Goal: Information Seeking & Learning: Compare options

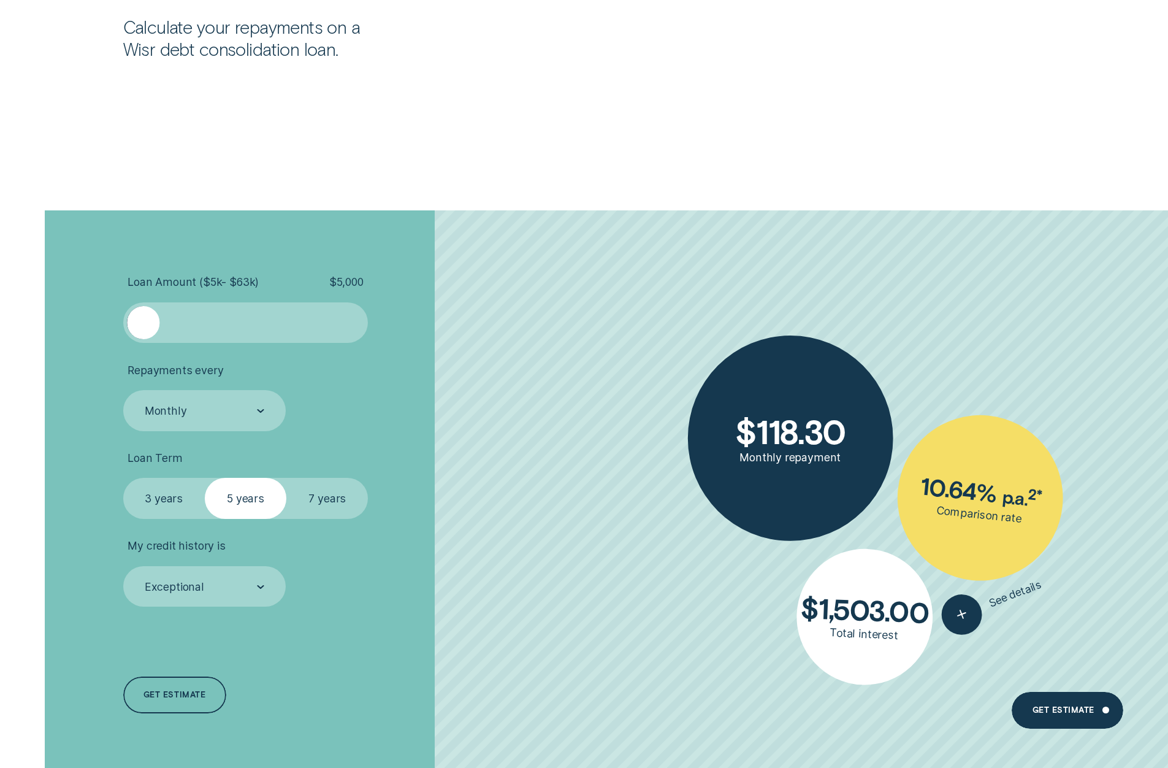
scroll to position [3188, 0]
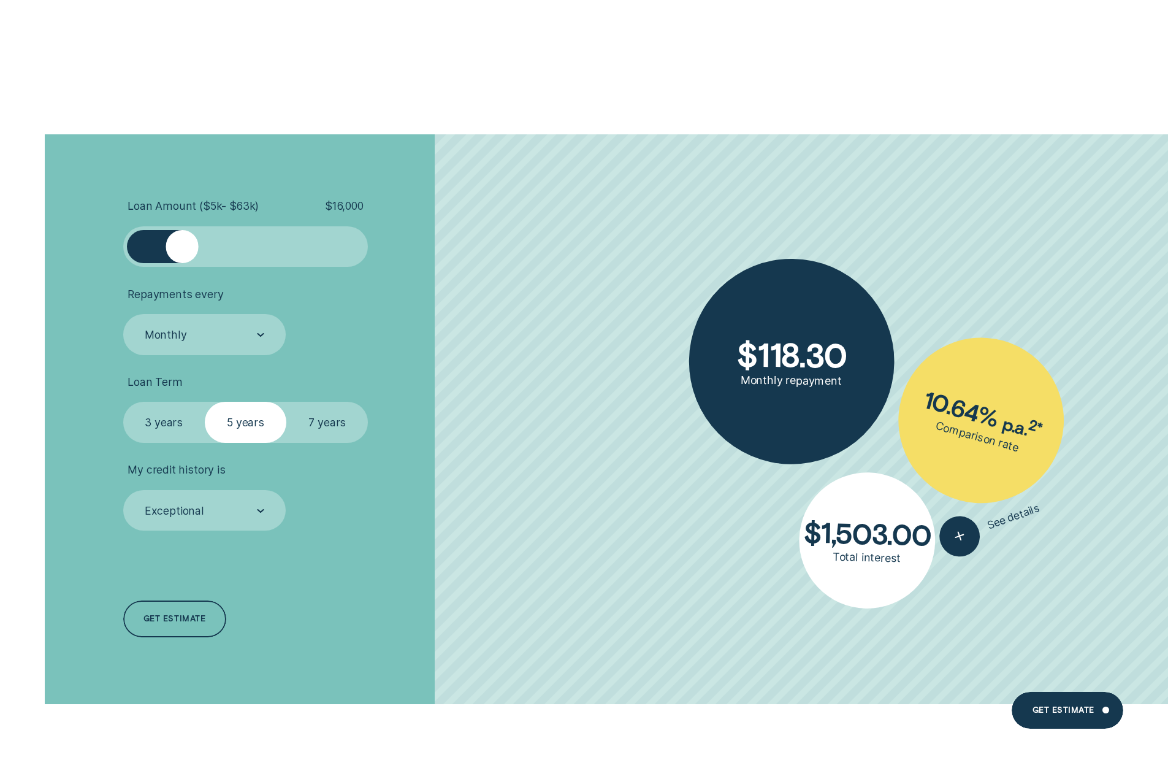
drag, startPoint x: 151, startPoint y: 241, endPoint x: 181, endPoint y: 250, distance: 30.8
click at [181, 250] on div at bounding box center [182, 246] width 32 height 32
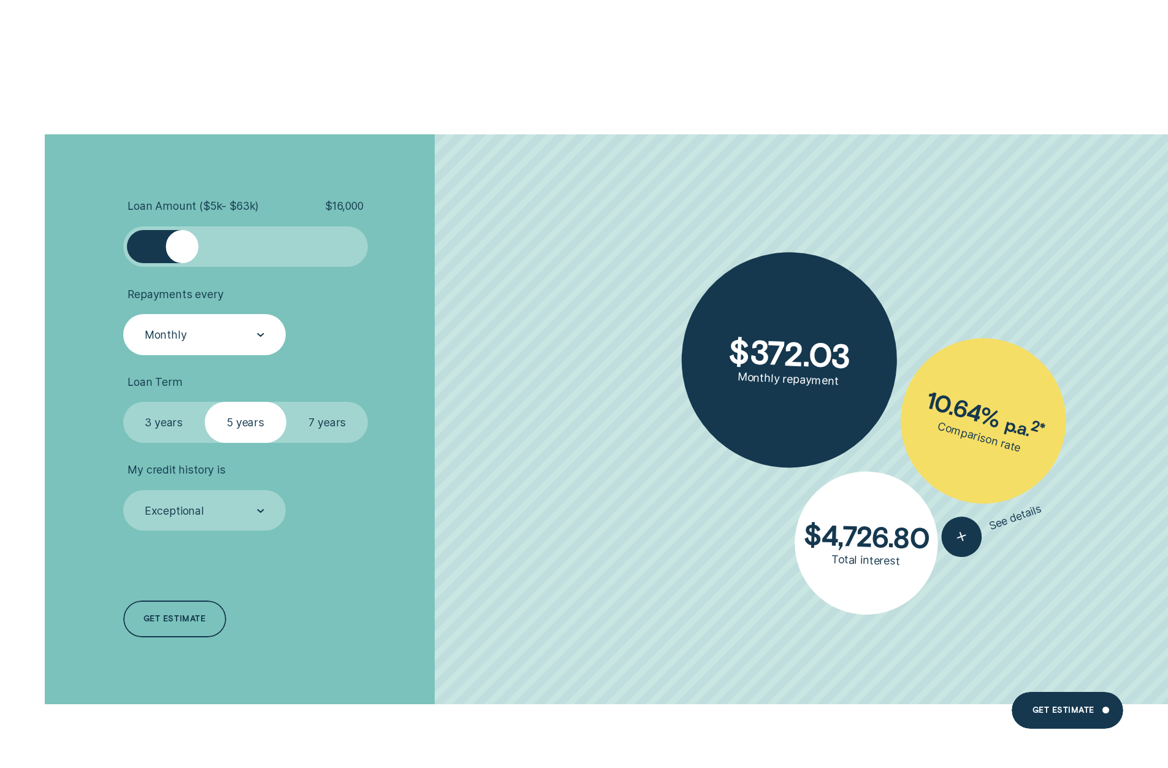
click at [246, 338] on div "Monthly" at bounding box center [203, 334] width 121 height 15
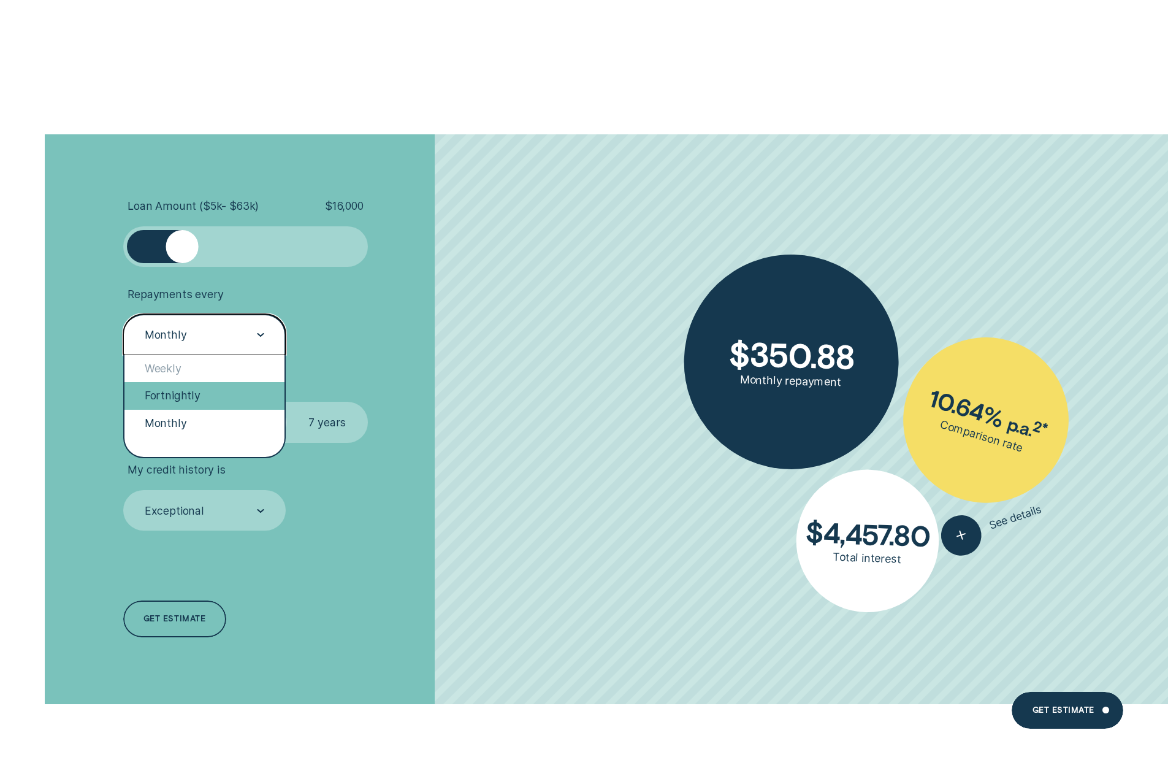
click at [208, 387] on div "Fortnightly" at bounding box center [204, 395] width 161 height 27
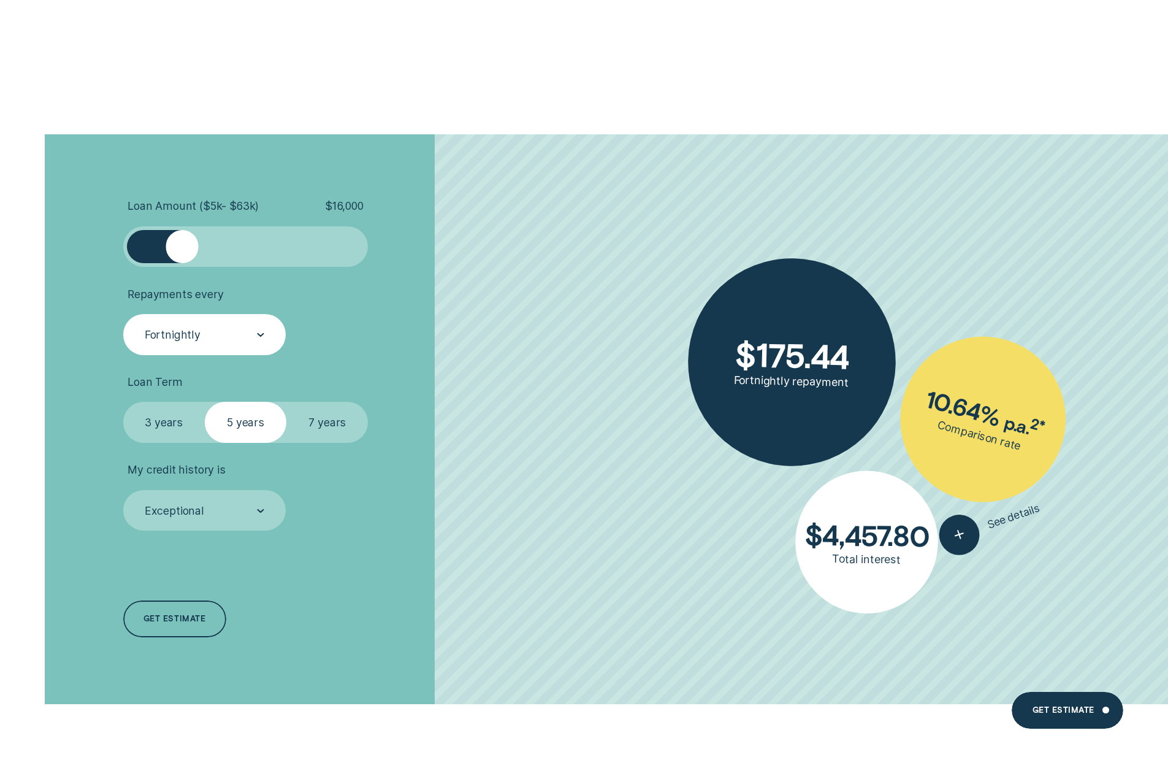
click at [175, 417] on label "3 years" at bounding box center [164, 422] width 82 height 41
click at [123, 402] on input "3 years" at bounding box center [123, 402] width 0 height 0
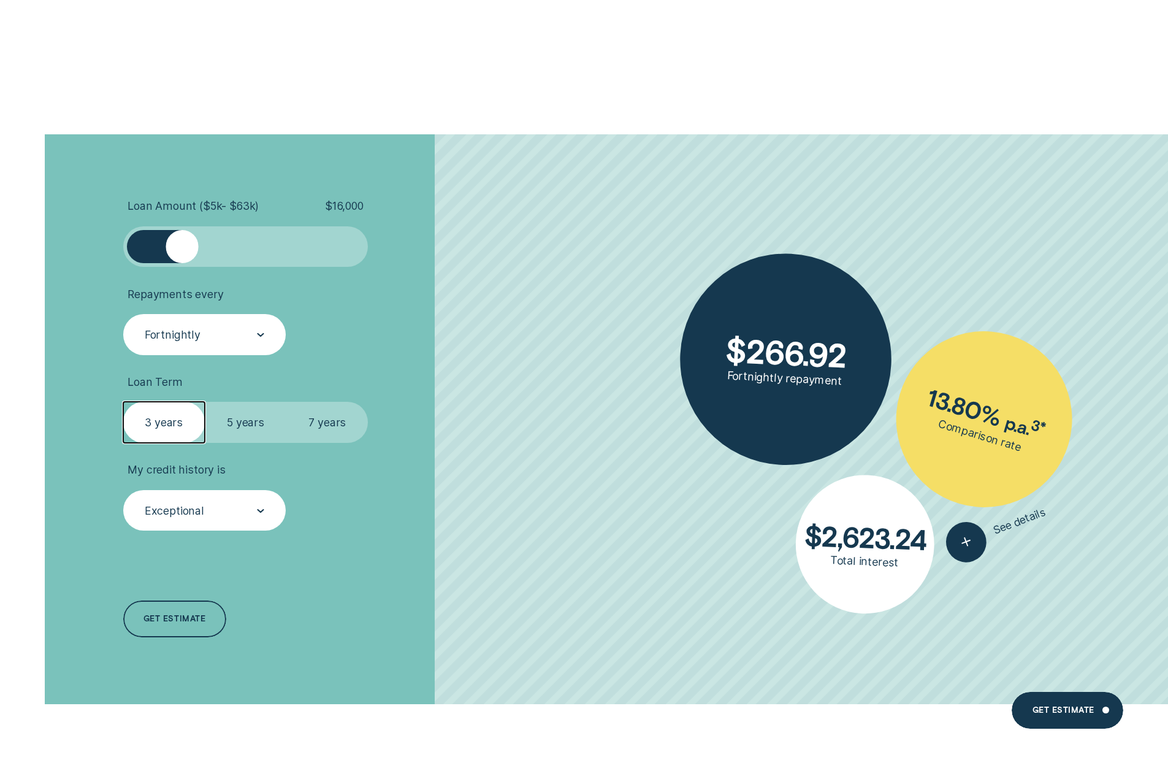
click at [223, 519] on div "Exceptional" at bounding box center [204, 510] width 163 height 41
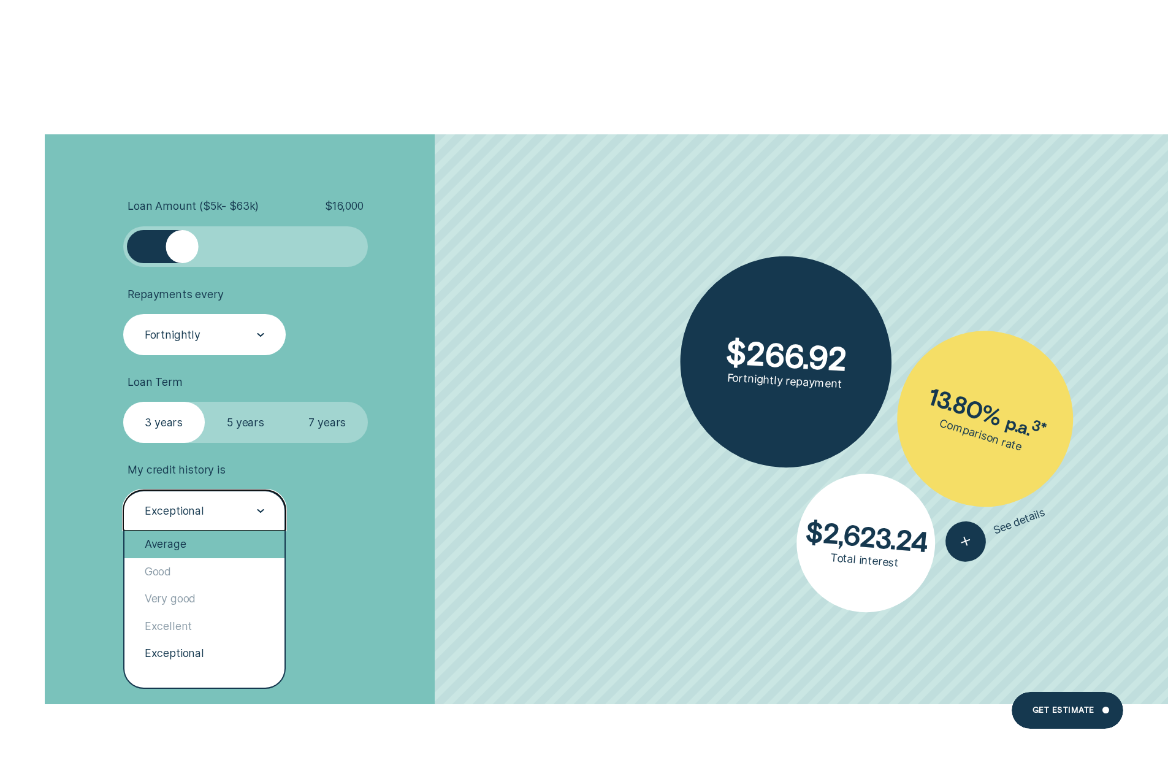
click at [213, 549] on div "Average" at bounding box center [204, 543] width 161 height 27
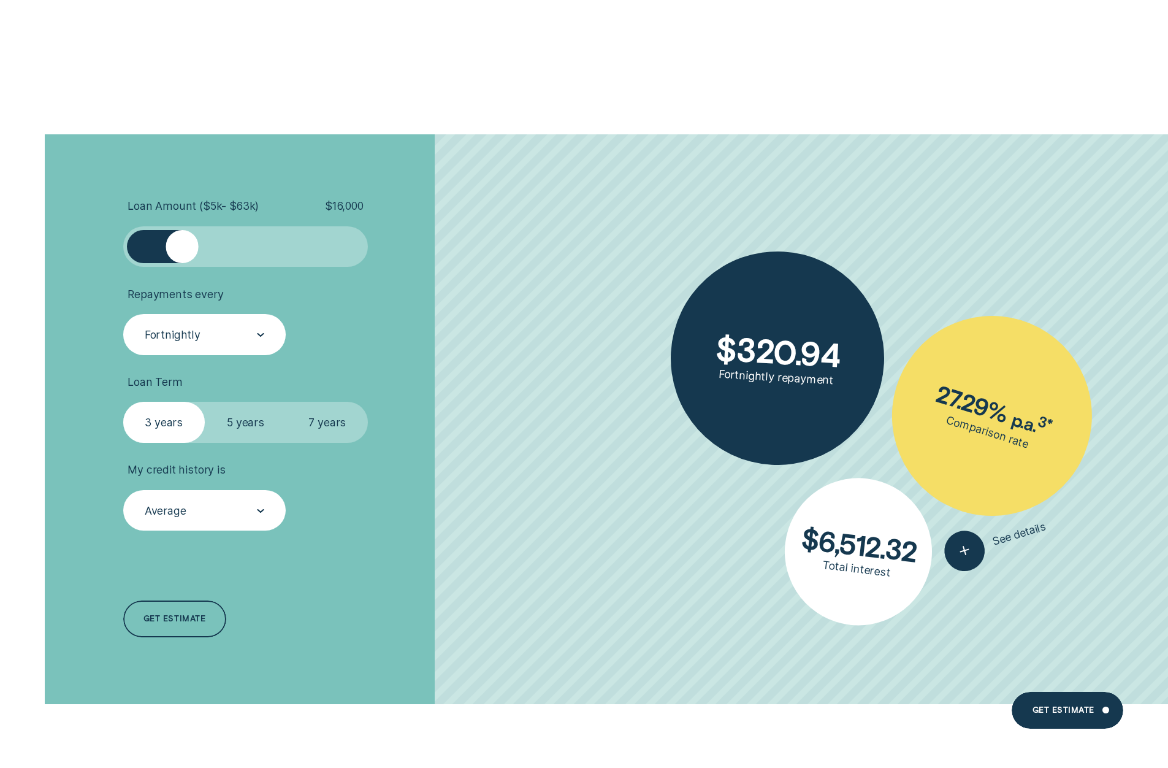
click at [230, 422] on label "5 years" at bounding box center [246, 422] width 82 height 41
click at [205, 402] on input "5 years" at bounding box center [205, 402] width 0 height 0
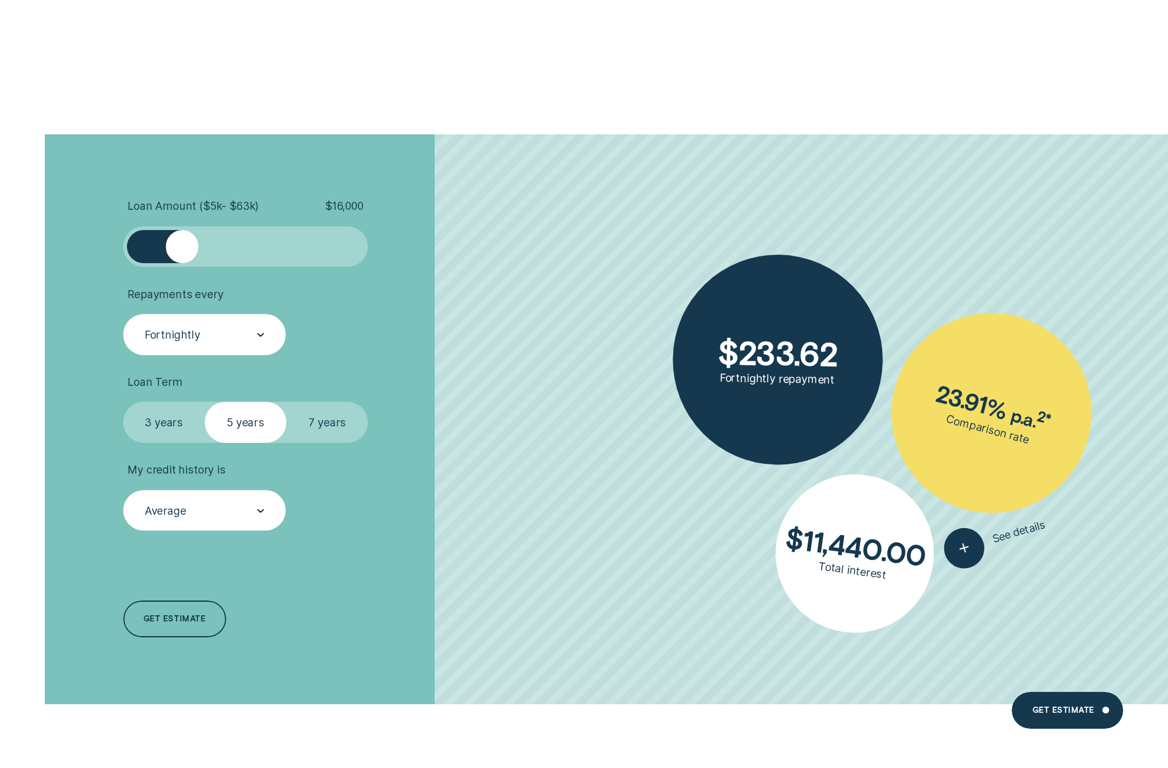
click at [331, 429] on label "7 years" at bounding box center [327, 422] width 82 height 41
click at [286, 402] on input "7 years" at bounding box center [286, 402] width 0 height 0
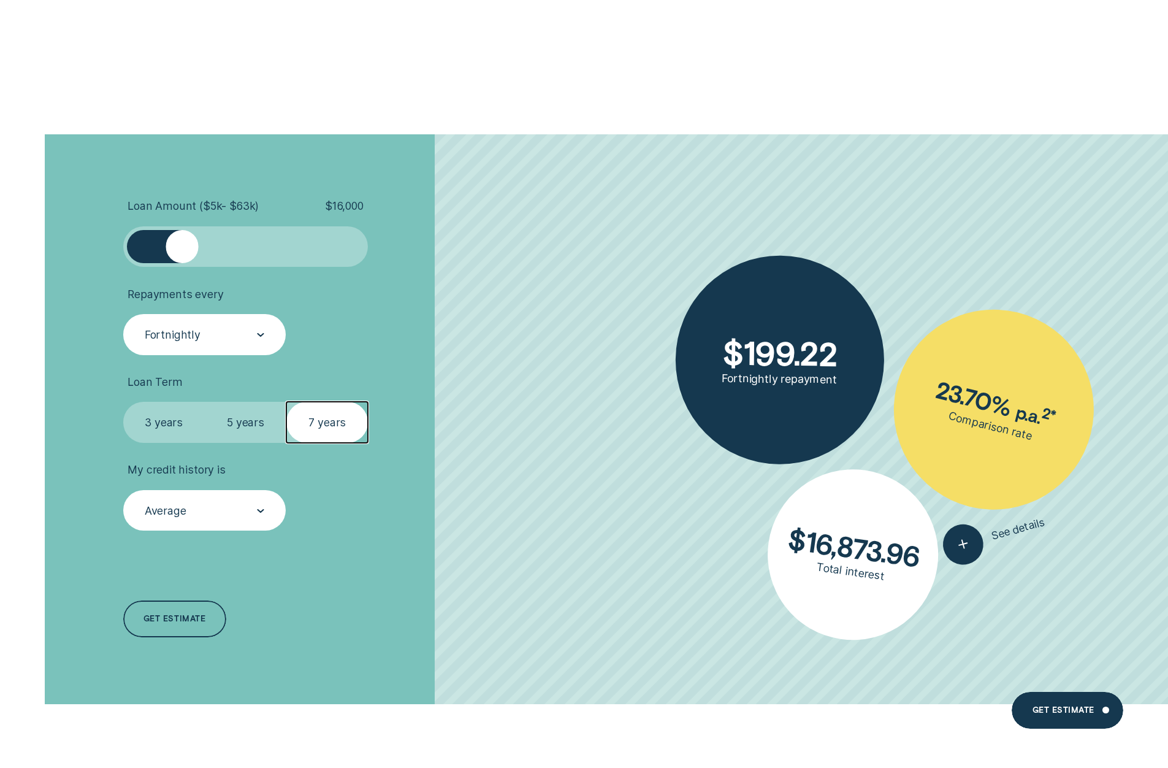
click at [261, 425] on label "5 years" at bounding box center [246, 422] width 82 height 41
click at [205, 402] on input "5 years" at bounding box center [205, 402] width 0 height 0
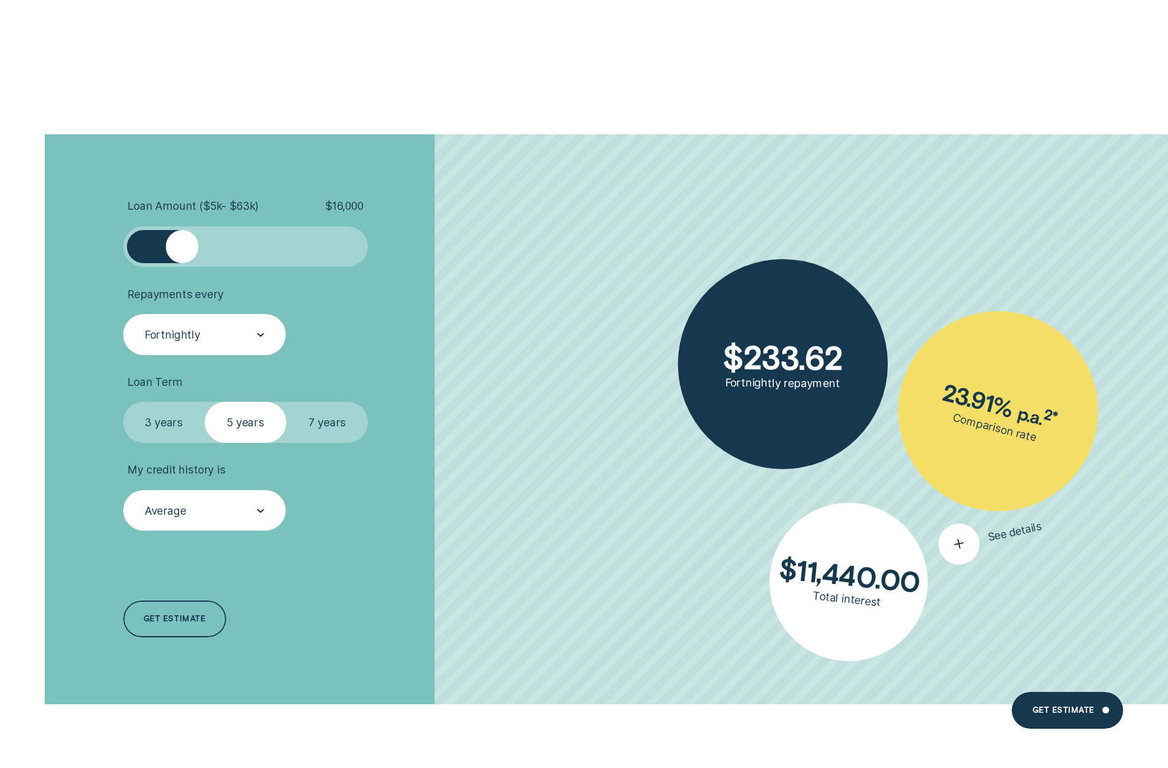
click at [964, 557] on div "button" at bounding box center [958, 543] width 48 height 48
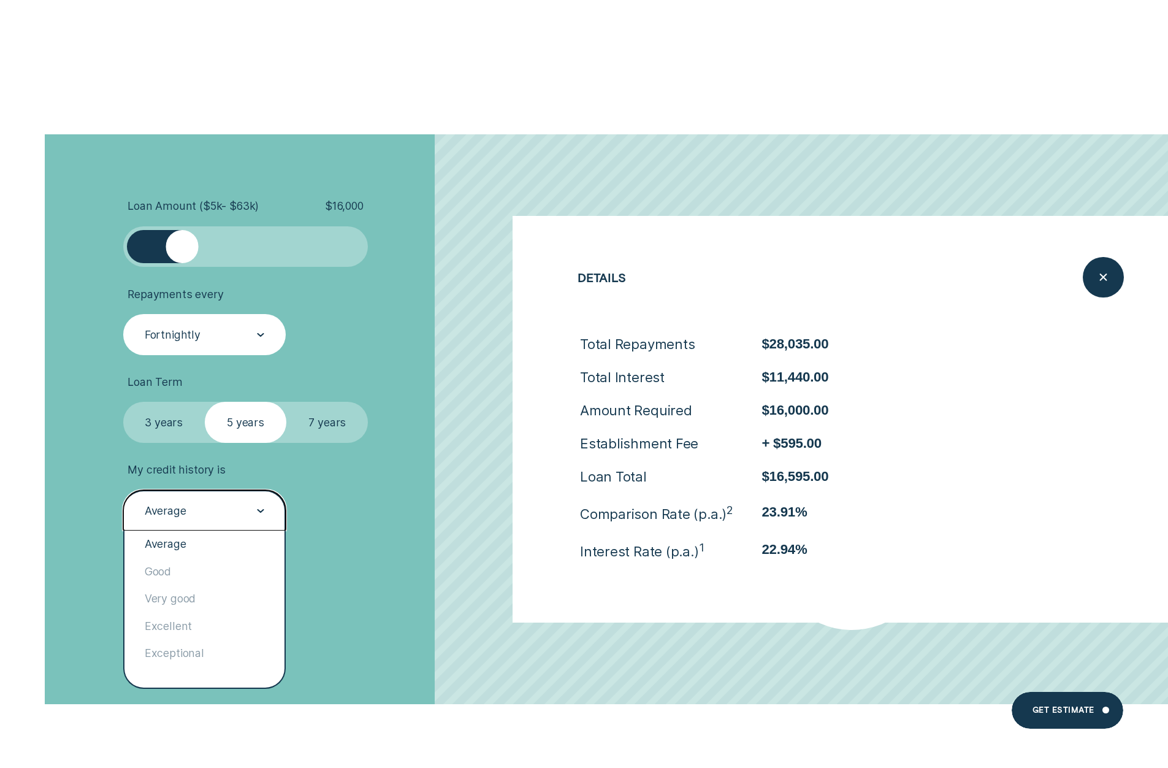
click at [262, 504] on div at bounding box center [260, 511] width 7 height 40
click at [192, 656] on div "Exceptional" at bounding box center [204, 652] width 161 height 27
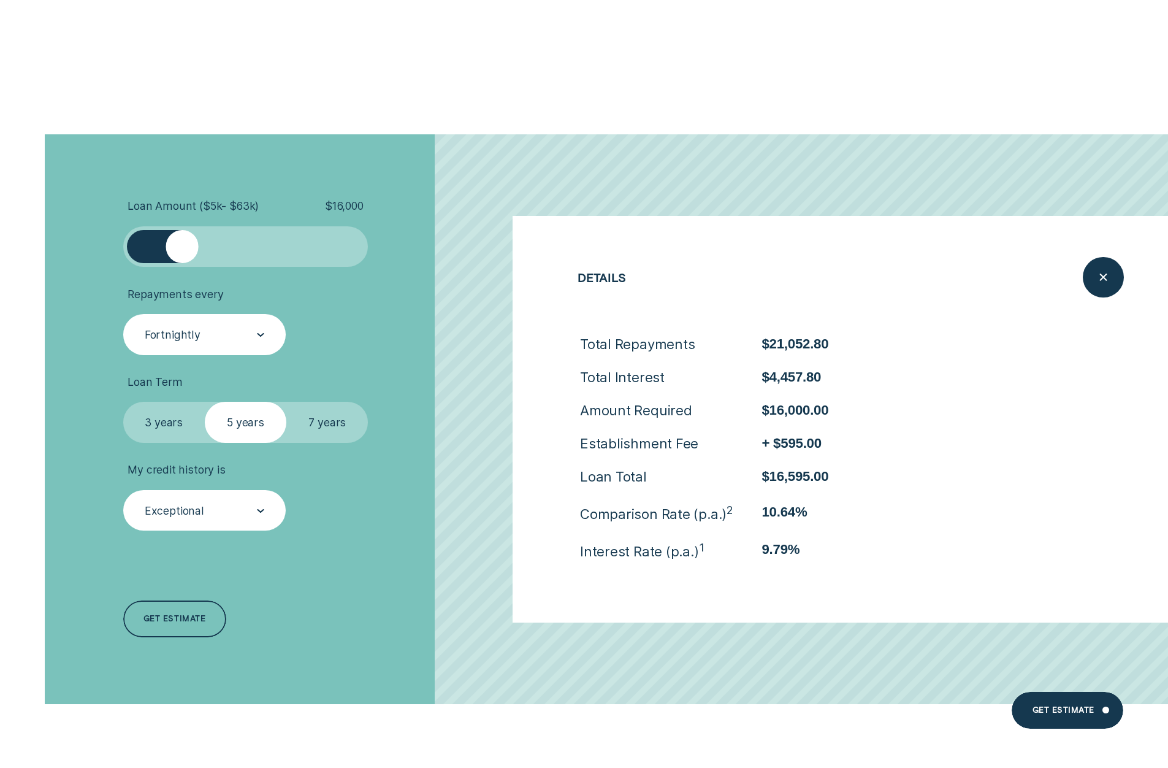
click at [410, 539] on div "Loan Amount ( $5k - $63k ) $ 16,000 Repayments every Fortnightly Loan Term Sele…" at bounding box center [311, 419] width 390 height 570
click at [1099, 269] on icon "Close loan details" at bounding box center [1102, 277] width 21 height 19
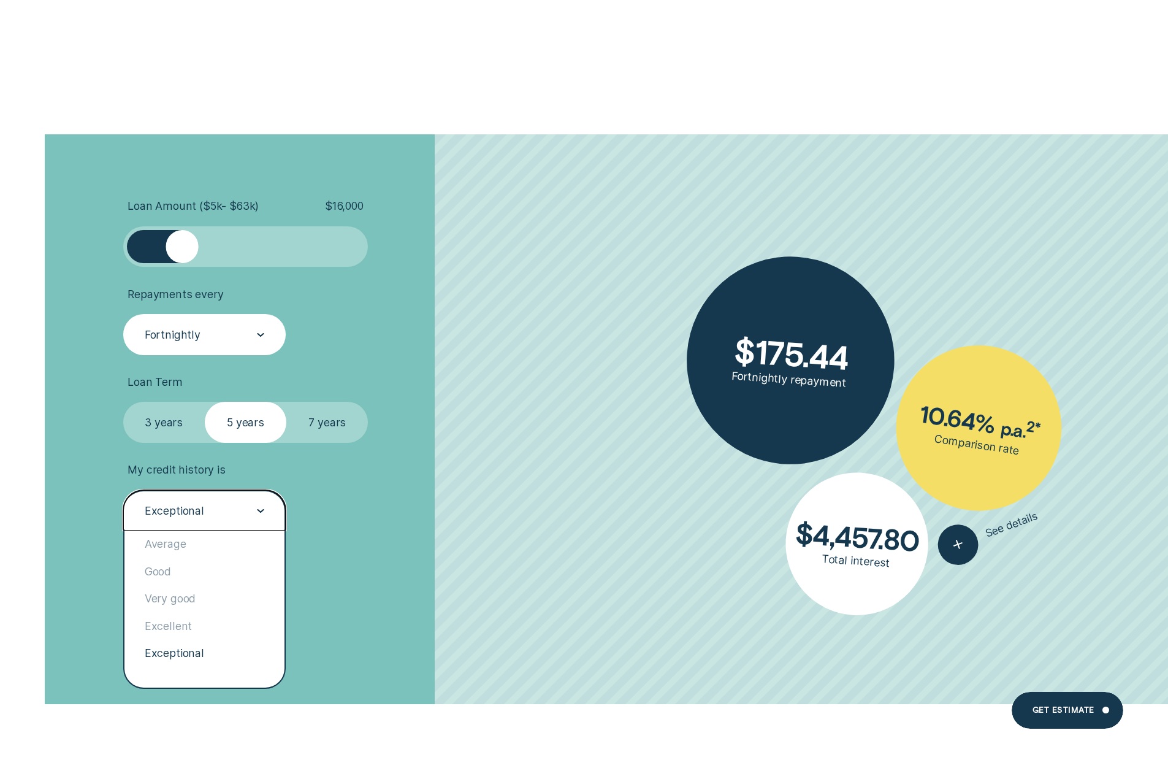
click at [264, 517] on div at bounding box center [260, 511] width 7 height 40
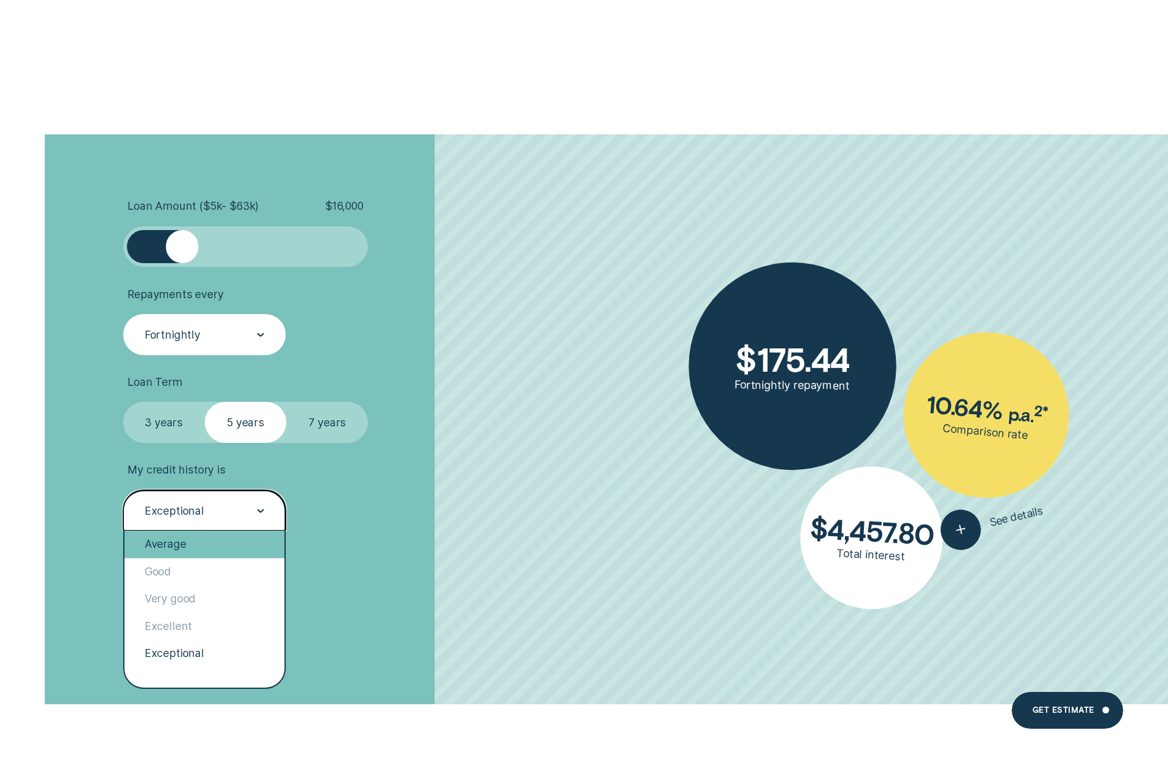
click at [216, 551] on div "Average" at bounding box center [204, 543] width 161 height 27
